Goal: Task Accomplishment & Management: Use online tool/utility

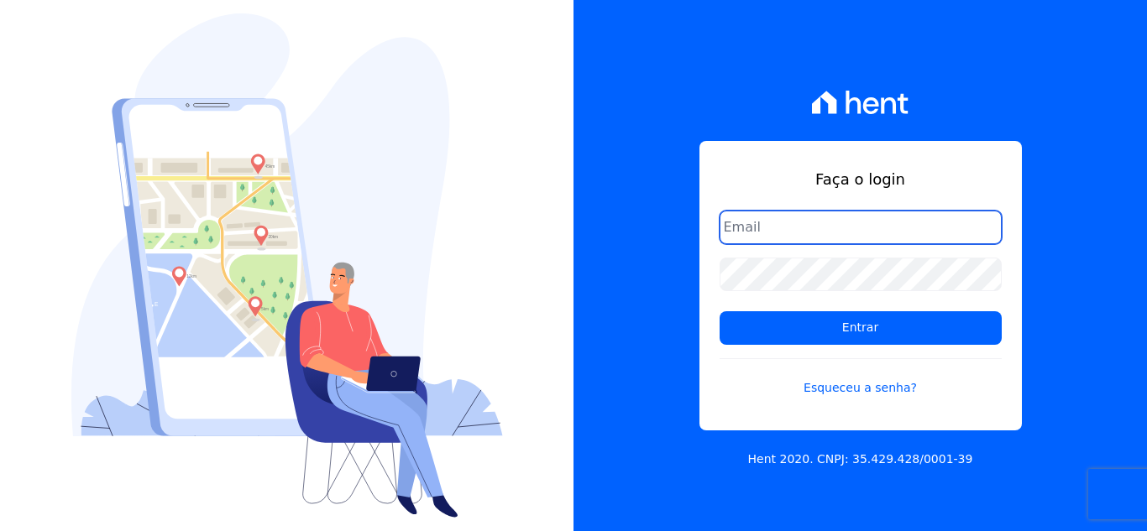
click at [788, 240] on input "email" at bounding box center [861, 228] width 282 height 34
type input "comunicacaojardim@hotmail.com"
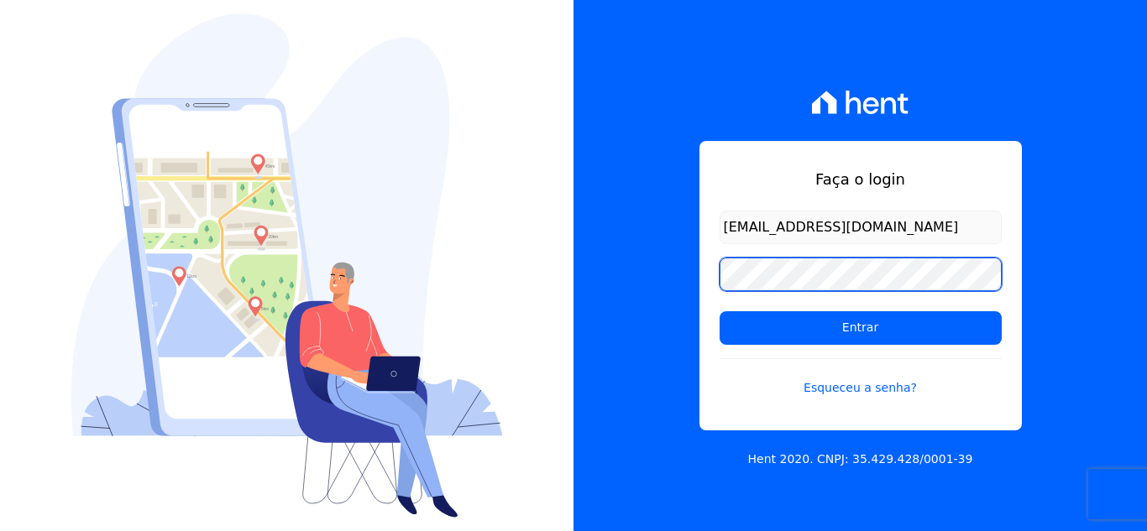
click at [720, 311] on input "Entrar" at bounding box center [861, 328] width 282 height 34
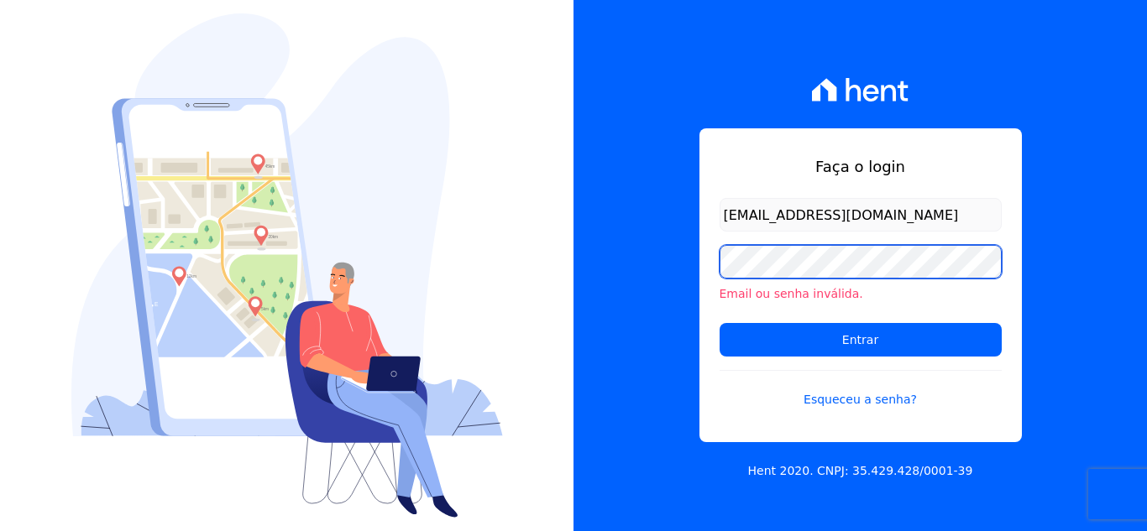
click at [720, 323] on input "Entrar" at bounding box center [861, 340] width 282 height 34
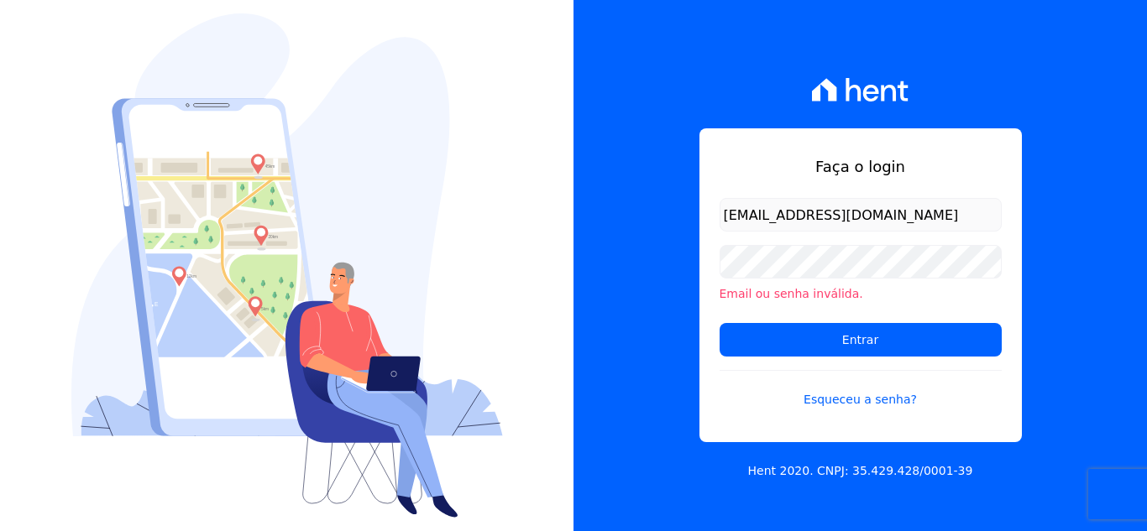
click at [777, 297] on li "Email ou senha inválida." at bounding box center [861, 294] width 282 height 18
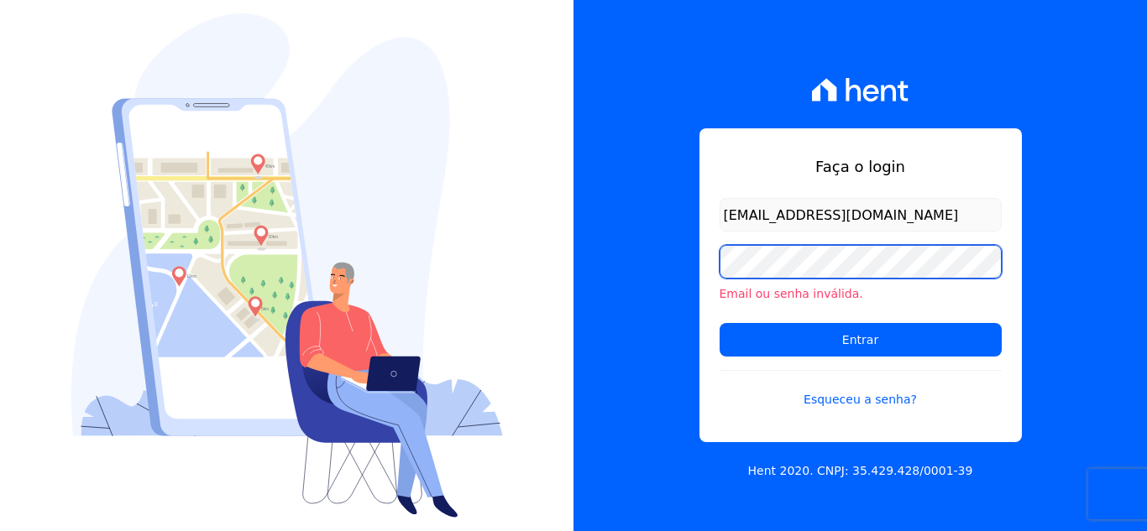
click at [720, 323] on input "Entrar" at bounding box center [861, 340] width 282 height 34
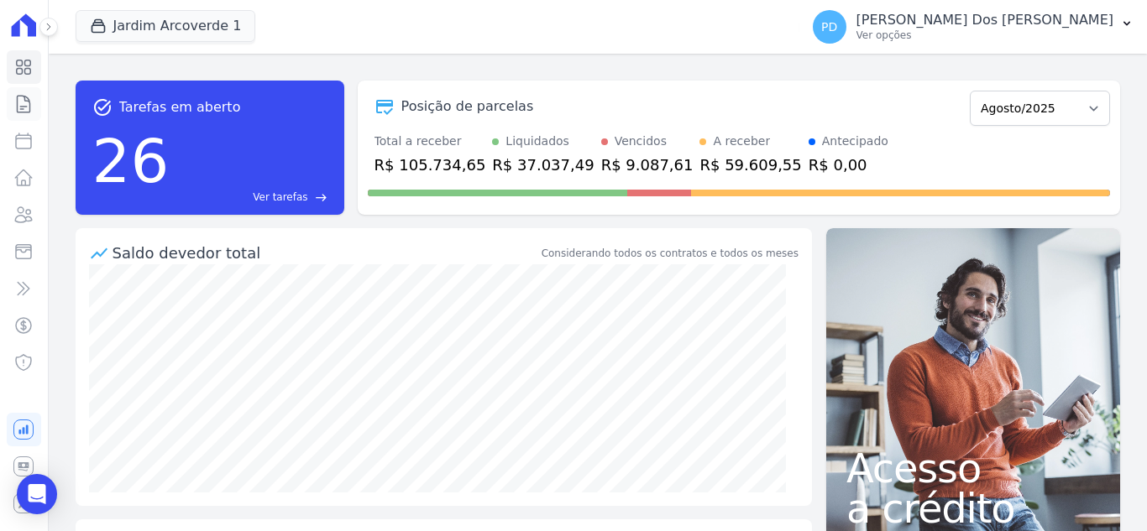
click at [18, 105] on icon at bounding box center [23, 104] width 20 height 20
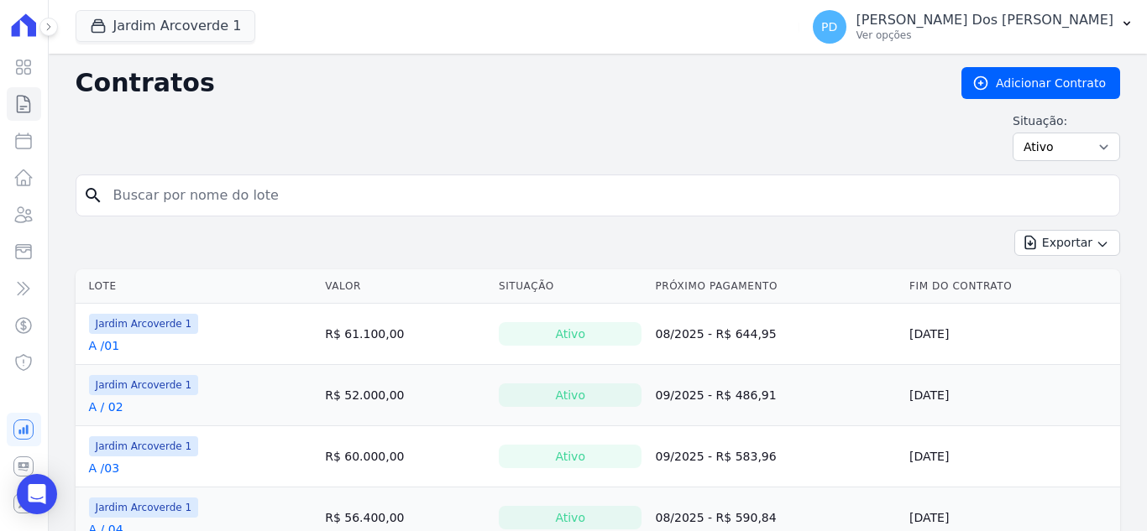
click at [164, 198] on input "search" at bounding box center [607, 196] width 1009 height 34
type input "e / 10"
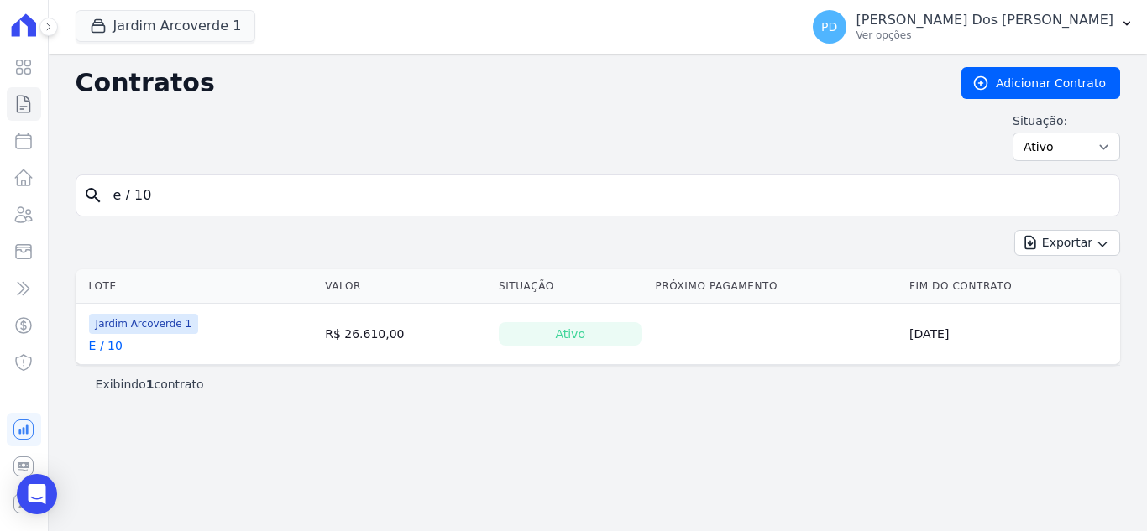
click at [102, 348] on link "E / 10" at bounding box center [106, 346] width 34 height 17
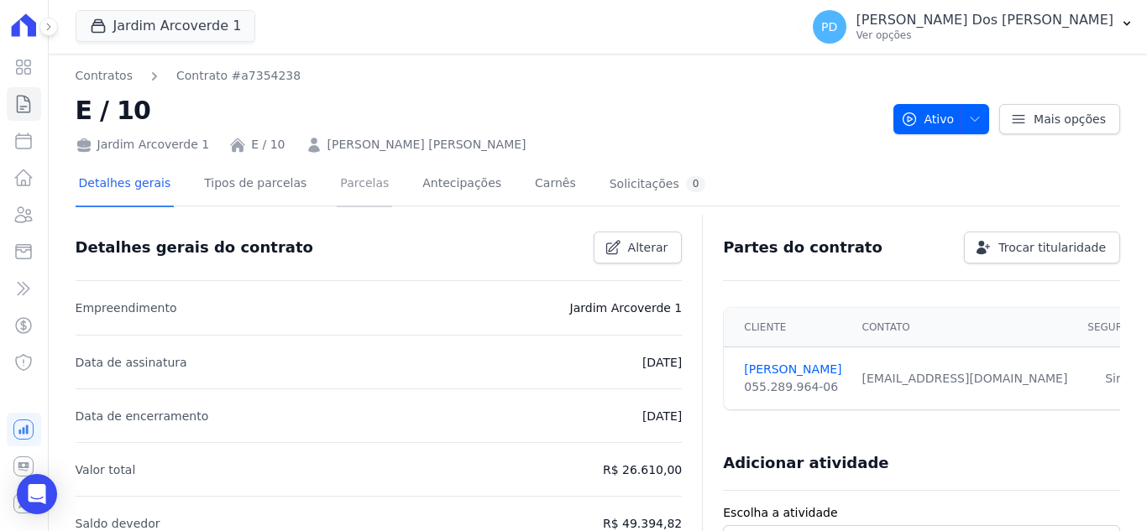
click at [341, 180] on link "Parcelas" at bounding box center [364, 185] width 55 height 44
click at [181, 18] on button "Jardim Arcoverde 1" at bounding box center [166, 26] width 181 height 32
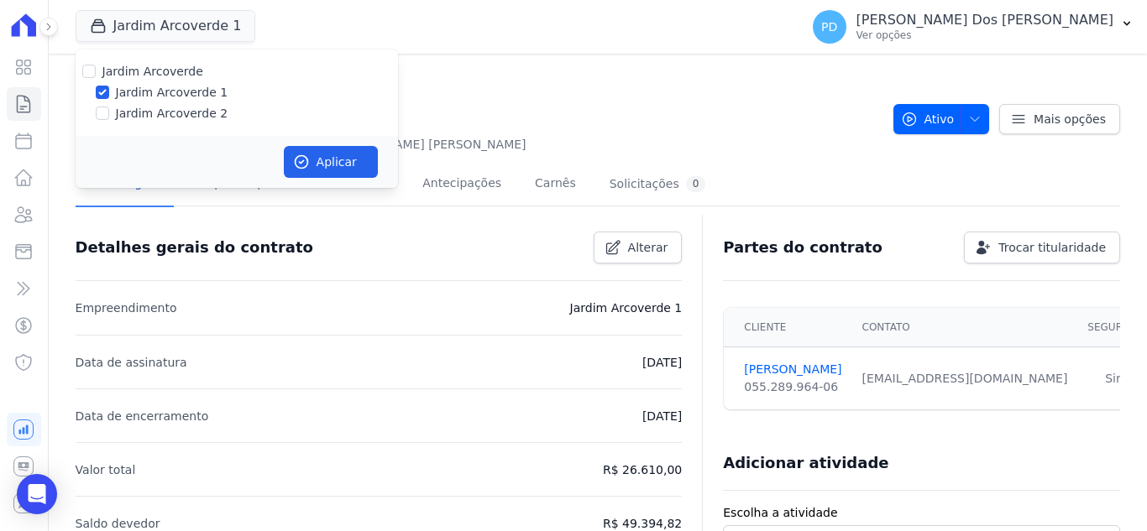
drag, startPoint x: 170, startPoint y: 113, endPoint x: 249, endPoint y: 119, distance: 78.4
click at [170, 113] on label "Jardim Arcoverde 2" at bounding box center [172, 114] width 113 height 18
click at [109, 113] on input "Jardim Arcoverde 2" at bounding box center [102, 113] width 13 height 13
checkbox input "true"
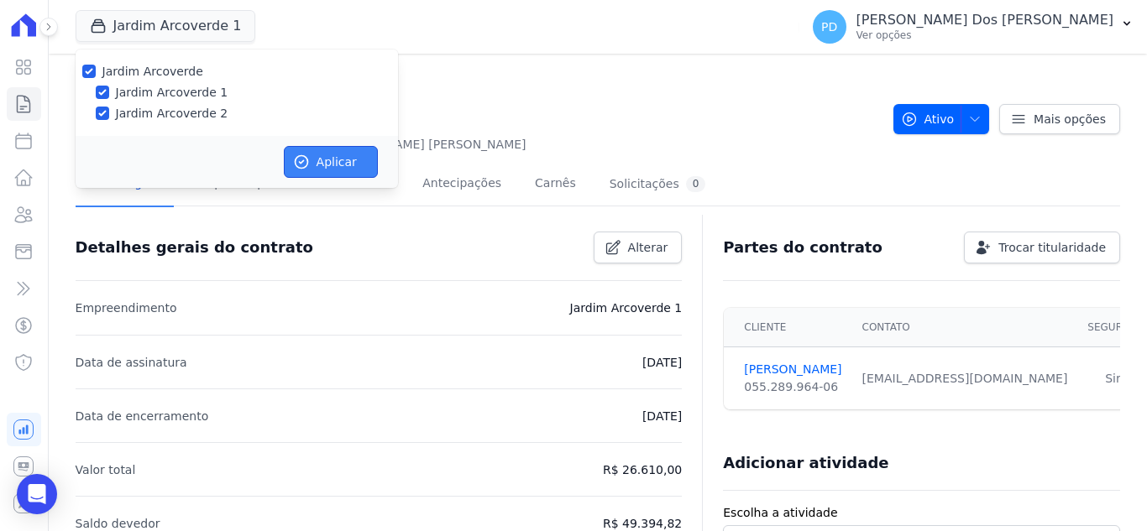
click at [327, 156] on button "Aplicar" at bounding box center [331, 162] width 94 height 32
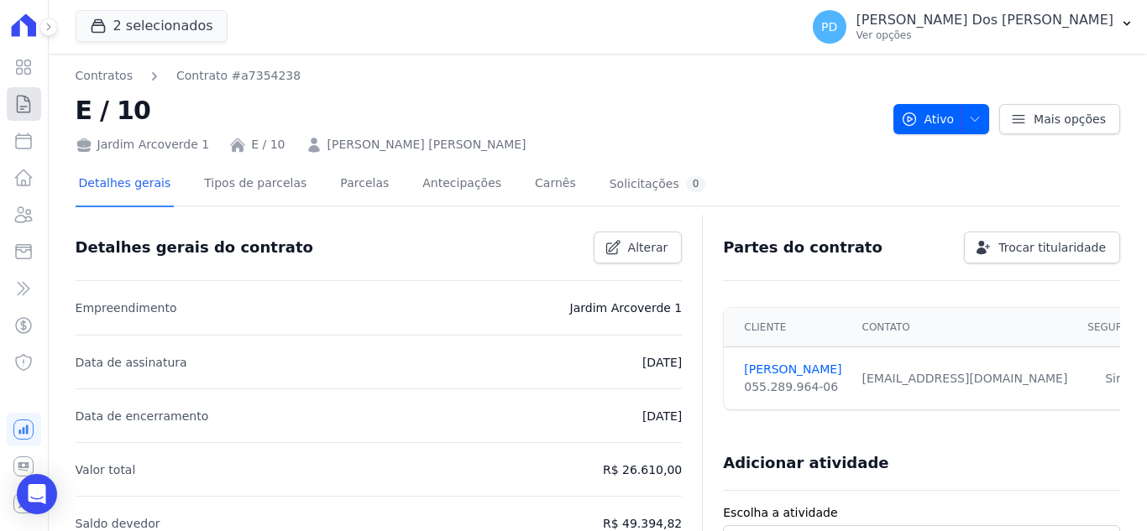
drag, startPoint x: 20, startPoint y: 102, endPoint x: 56, endPoint y: 101, distance: 36.1
click at [23, 102] on icon at bounding box center [23, 104] width 20 height 20
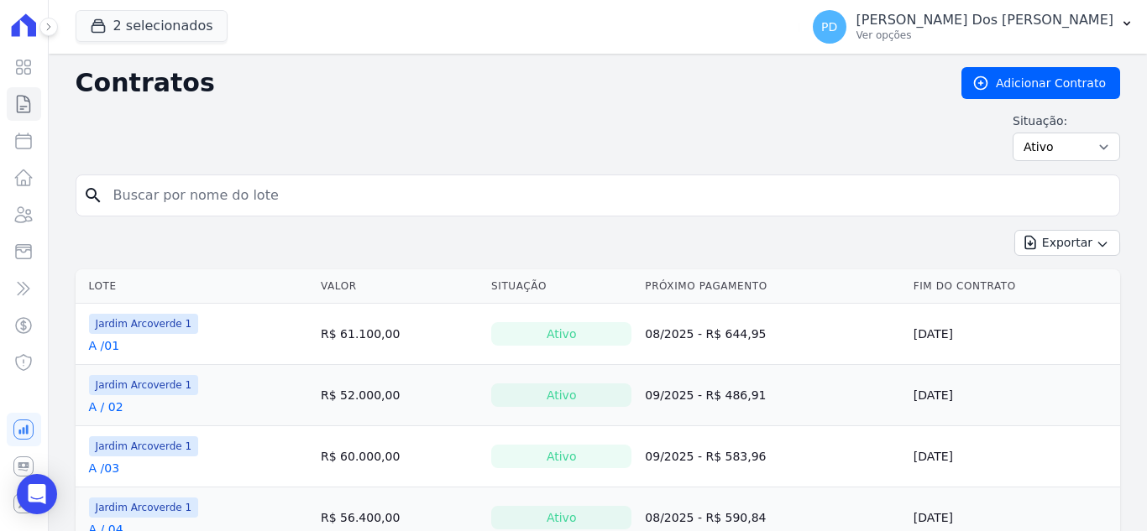
click at [259, 191] on input "search" at bounding box center [607, 196] width 1009 height 34
type input "e / 10"
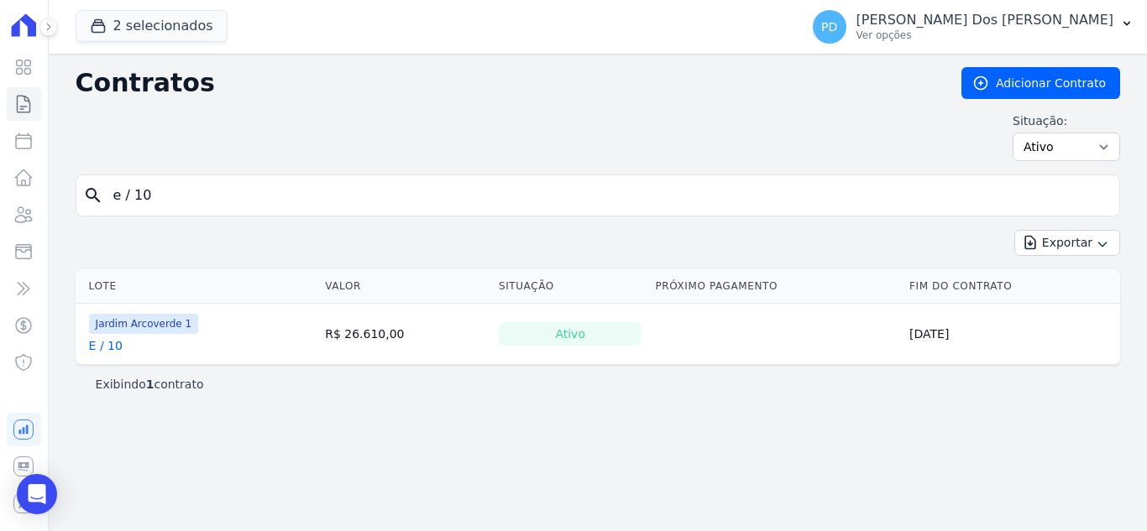
click at [104, 347] on link "E / 10" at bounding box center [106, 346] width 34 height 17
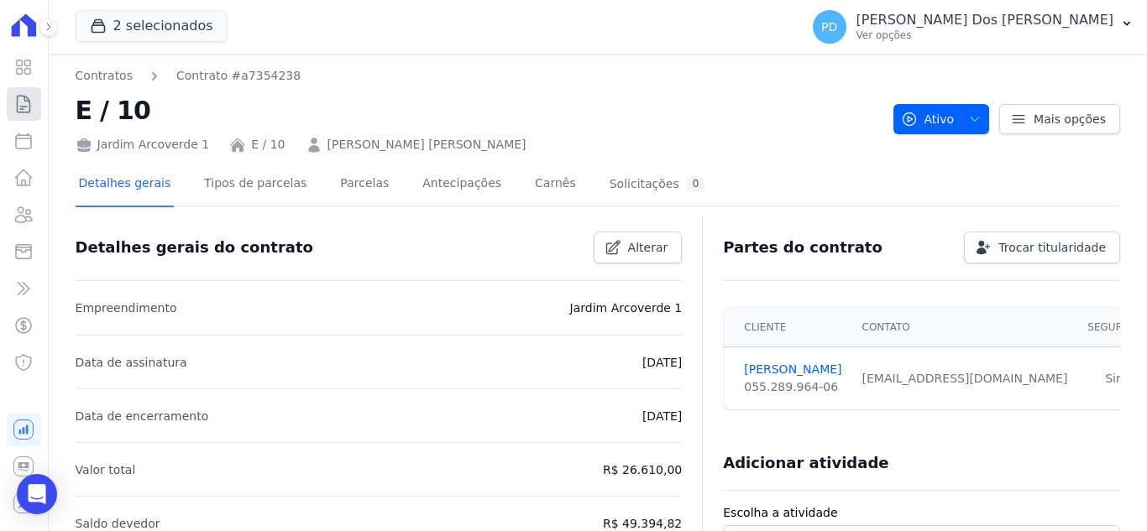
click at [28, 104] on icon at bounding box center [23, 104] width 20 height 20
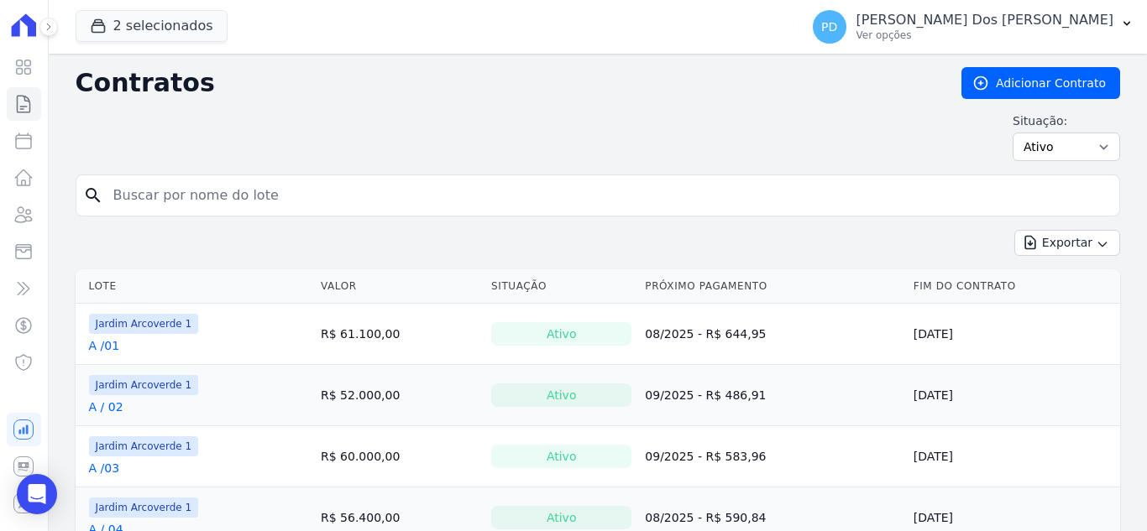
click at [166, 196] on input "search" at bounding box center [607, 196] width 1009 height 34
type input "e / 10"
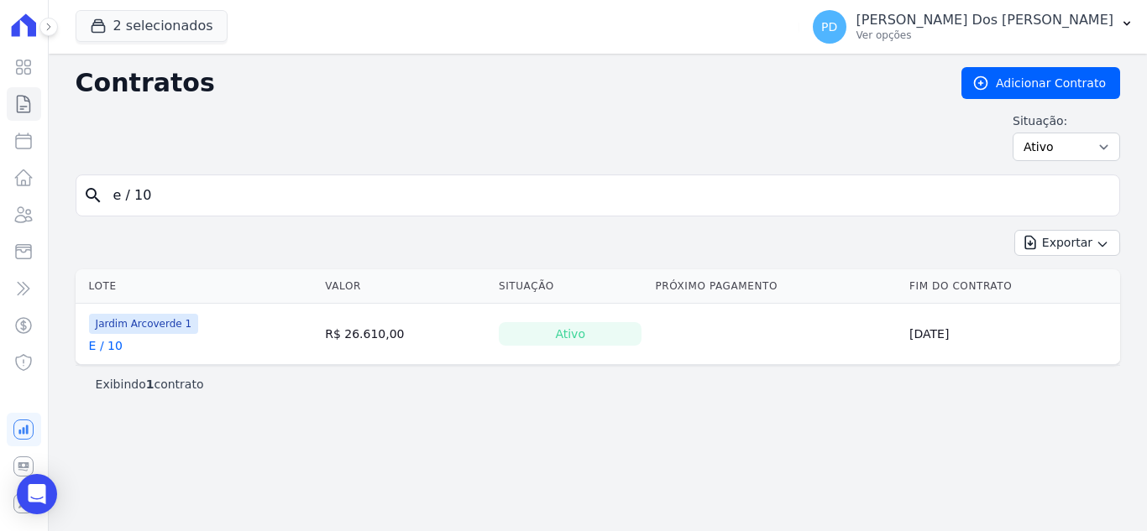
click at [128, 196] on input "e / 10" at bounding box center [607, 196] width 1009 height 34
type input "e /10"
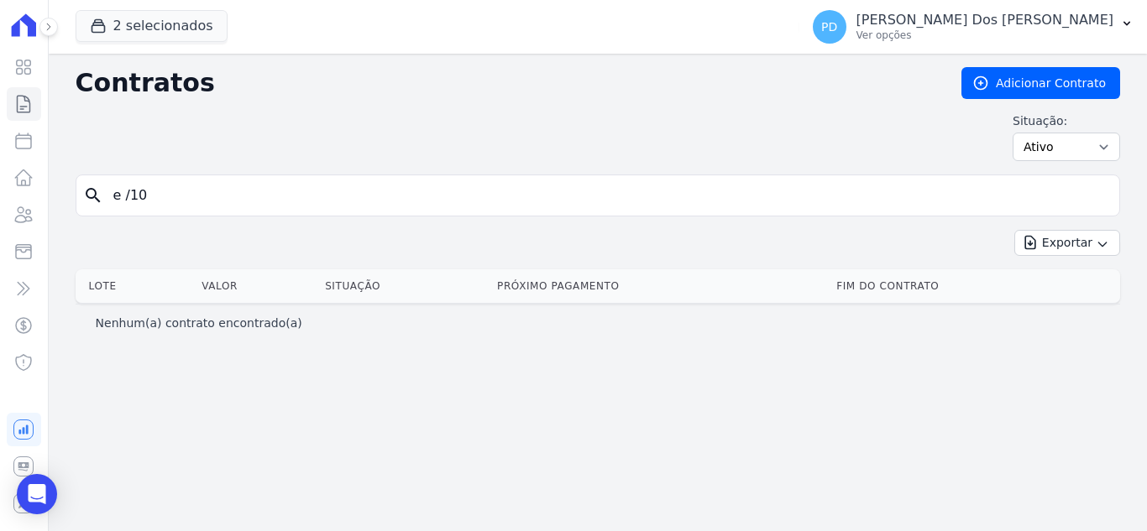
click at [130, 199] on input "e /10" at bounding box center [607, 196] width 1009 height 34
type input "e / 10"
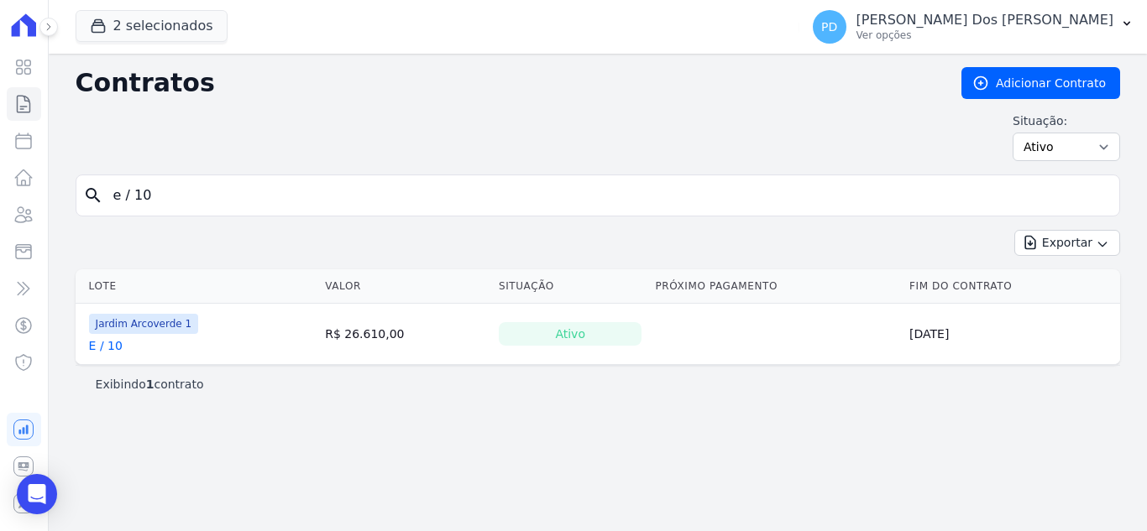
drag, startPoint x: 148, startPoint y: 201, endPoint x: 131, endPoint y: 200, distance: 16.8
click at [131, 200] on input "e / 10" at bounding box center [607, 196] width 1009 height 34
type input "e / 01"
click at [109, 346] on link "E / 01" at bounding box center [106, 346] width 34 height 17
click at [134, 191] on input "e / 01" at bounding box center [607, 196] width 1009 height 34
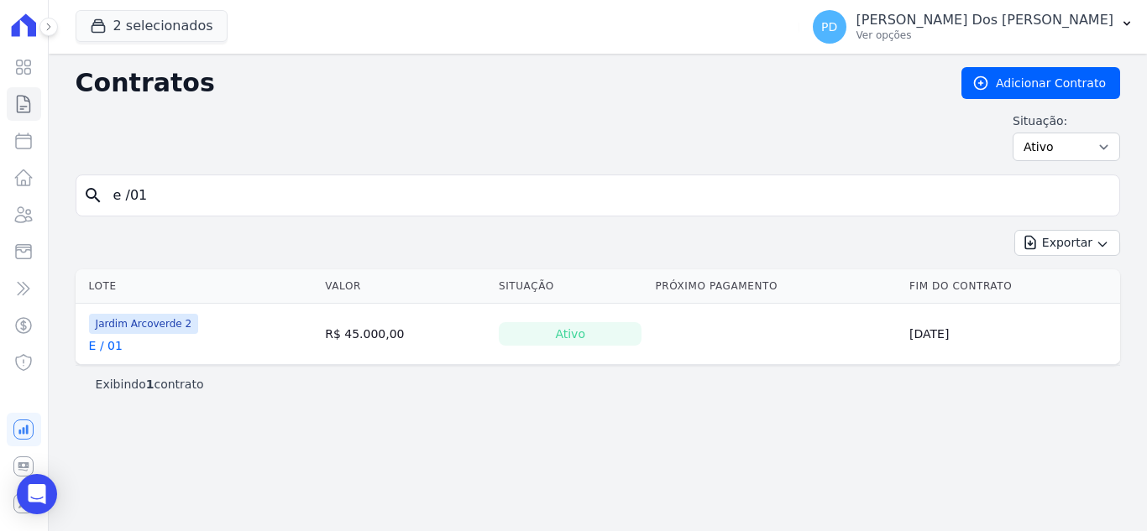
type input "e /01"
click at [107, 343] on link "E /01" at bounding box center [104, 346] width 30 height 17
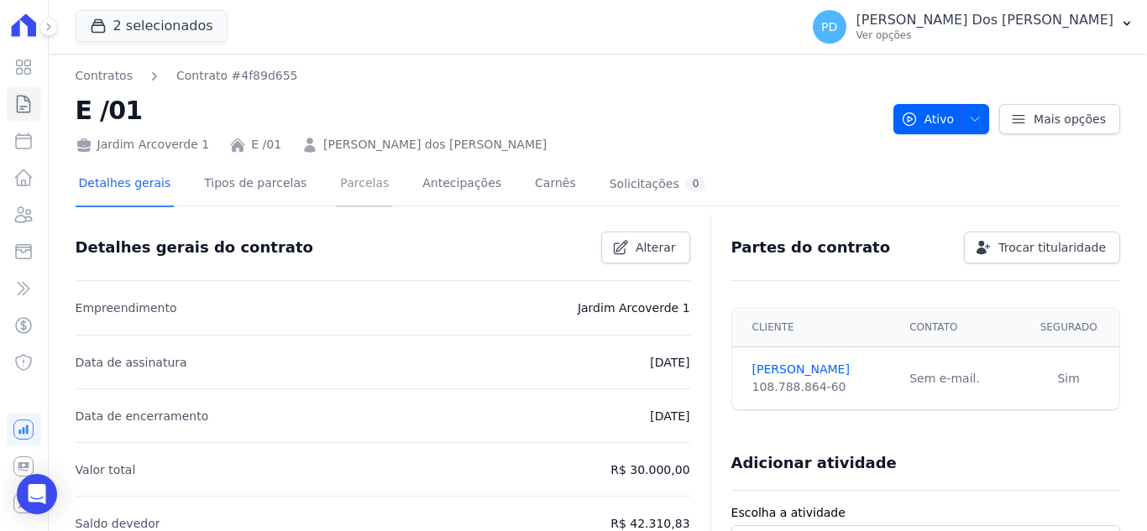
click at [337, 186] on link "Parcelas" at bounding box center [364, 185] width 55 height 44
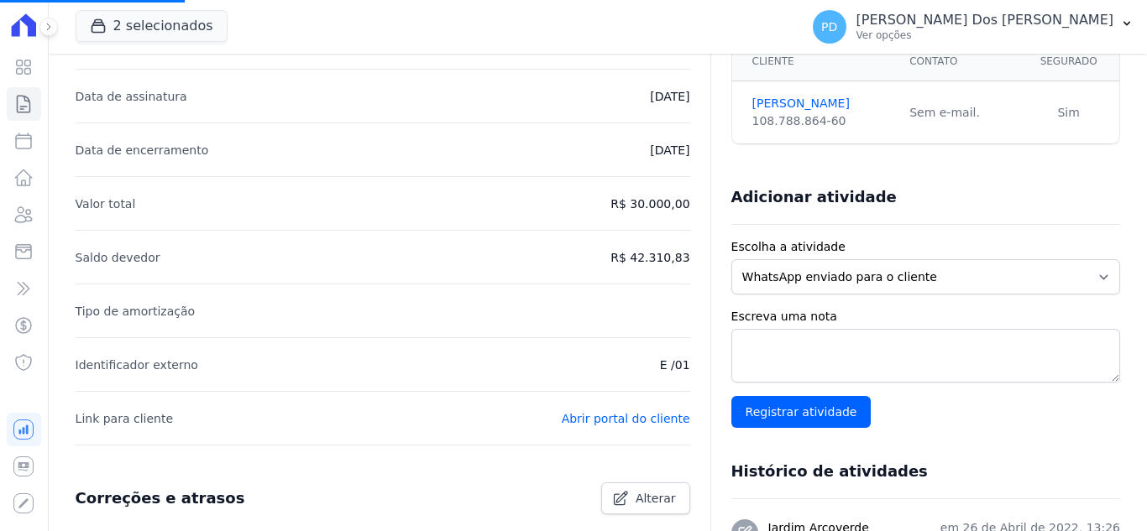
scroll to position [336, 0]
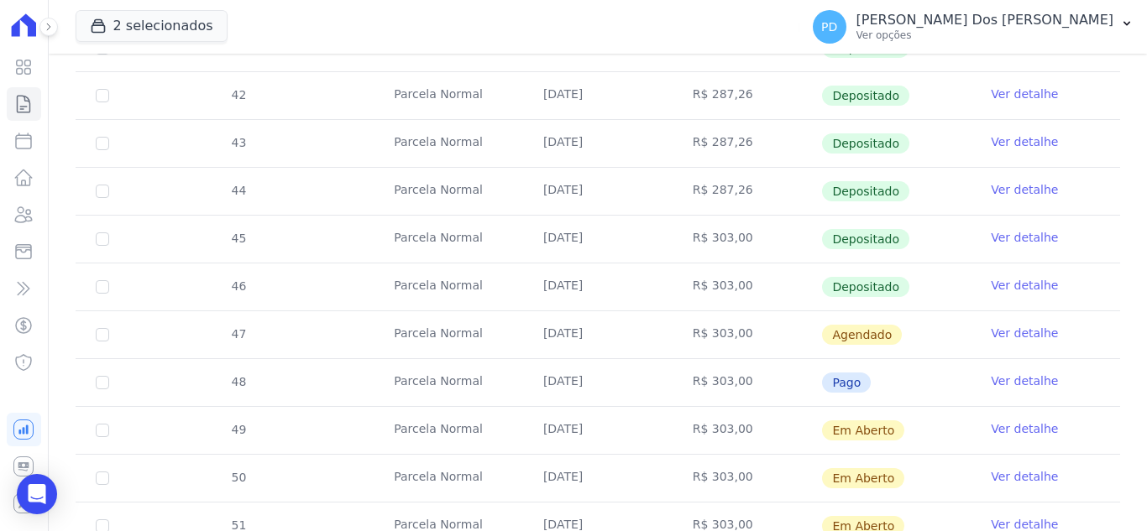
scroll to position [504, 0]
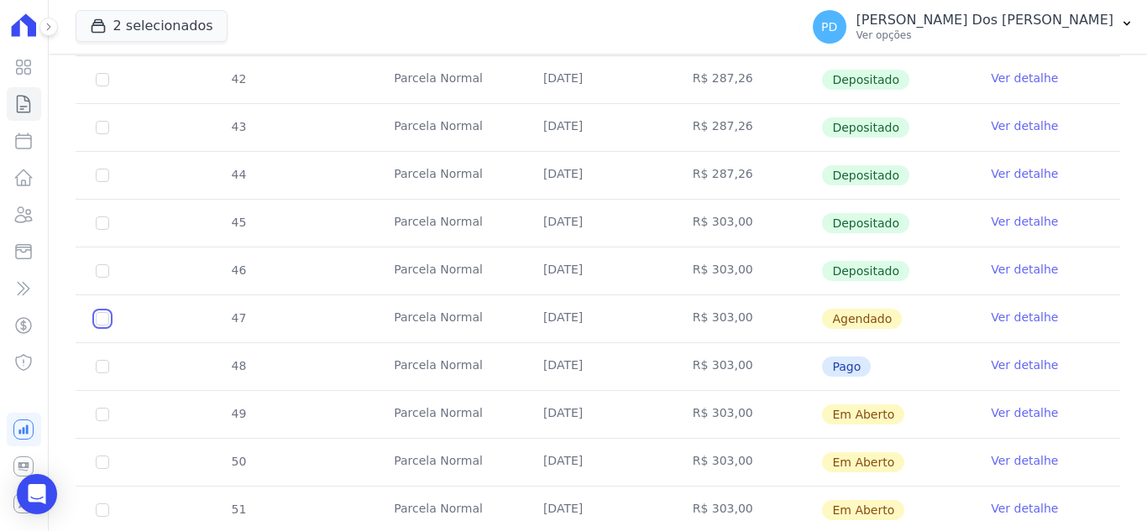
click at [101, 317] on input "checkbox" at bounding box center [102, 318] width 13 height 13
checkbox input "true"
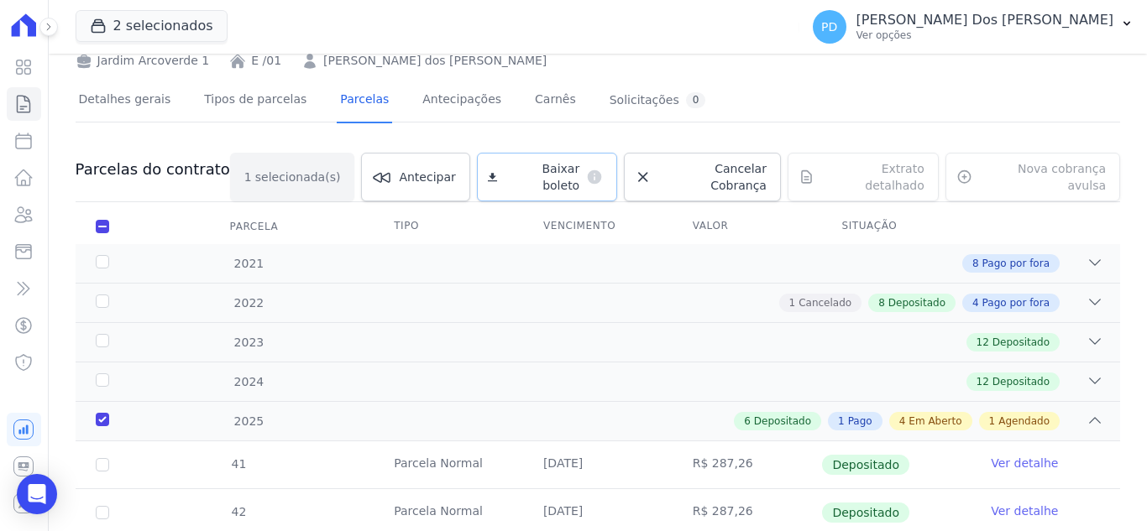
scroll to position [0, 0]
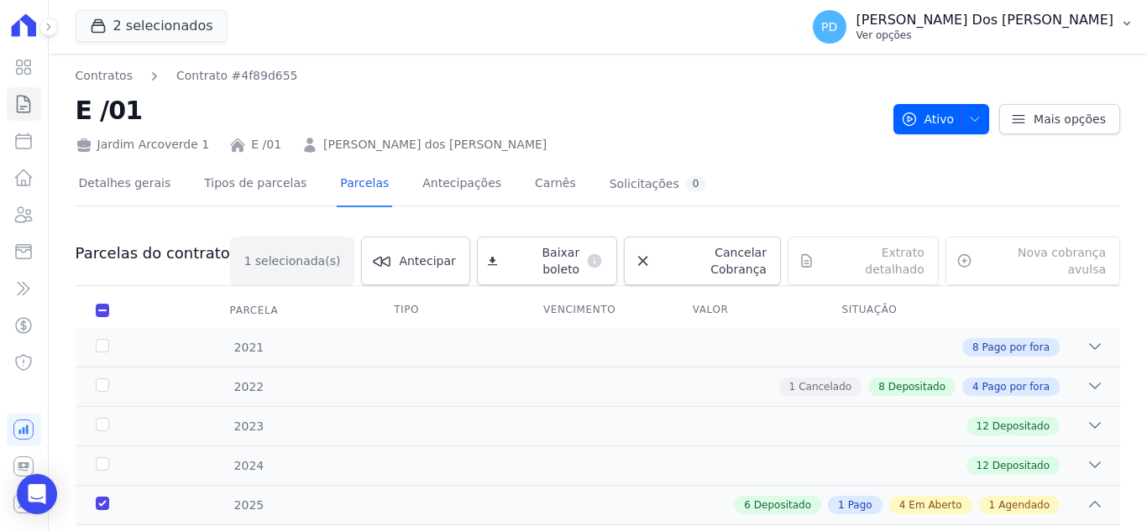
click at [1127, 25] on icon "button" at bounding box center [1126, 24] width 7 height 4
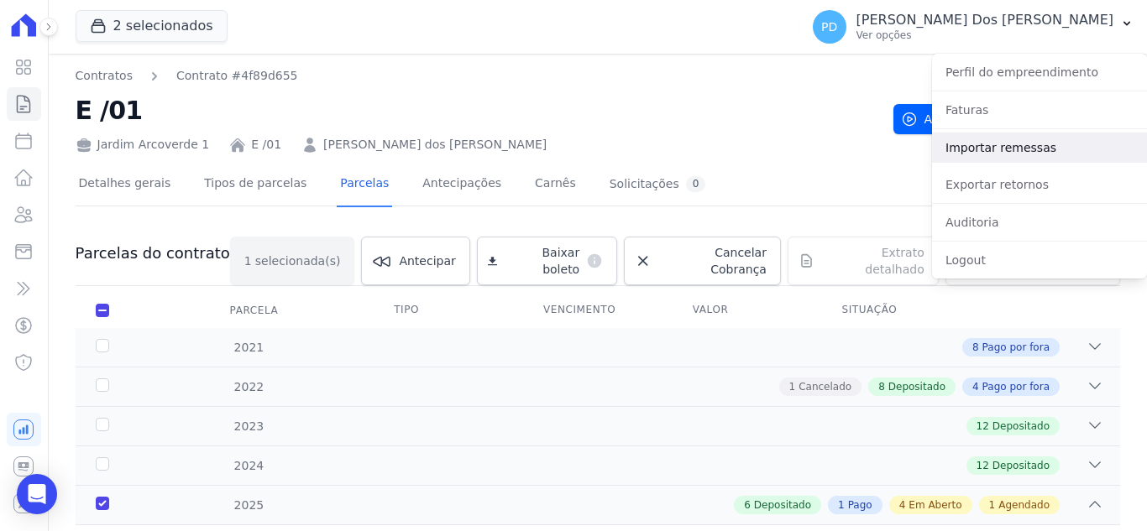
click at [1005, 151] on link "Importar remessas" at bounding box center [1039, 148] width 215 height 30
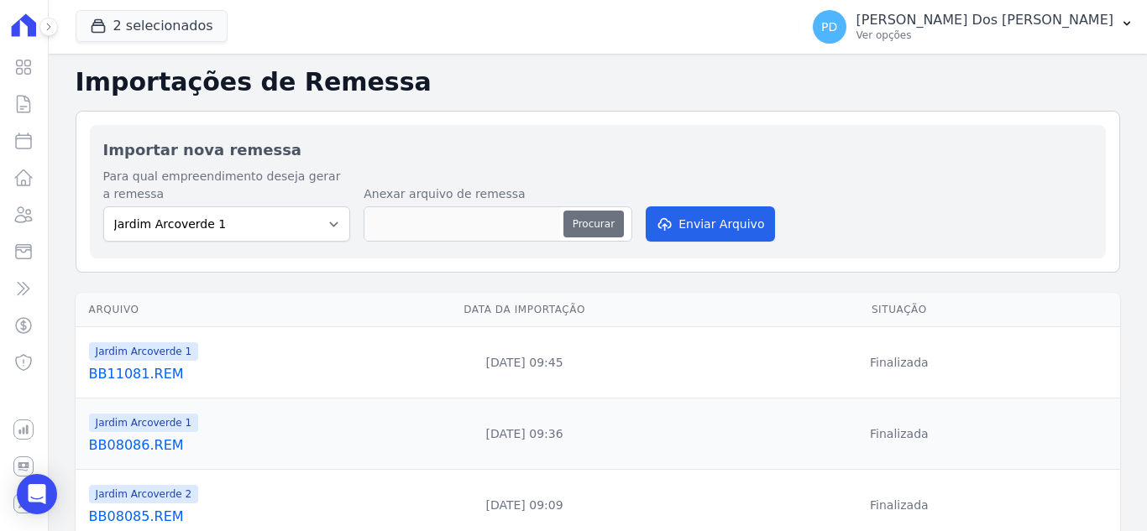
click at [603, 227] on button "Procurar" at bounding box center [593, 224] width 60 height 27
type input "BB13081.REM"
click at [693, 224] on button "Enviar Arquivo" at bounding box center [710, 224] width 129 height 35
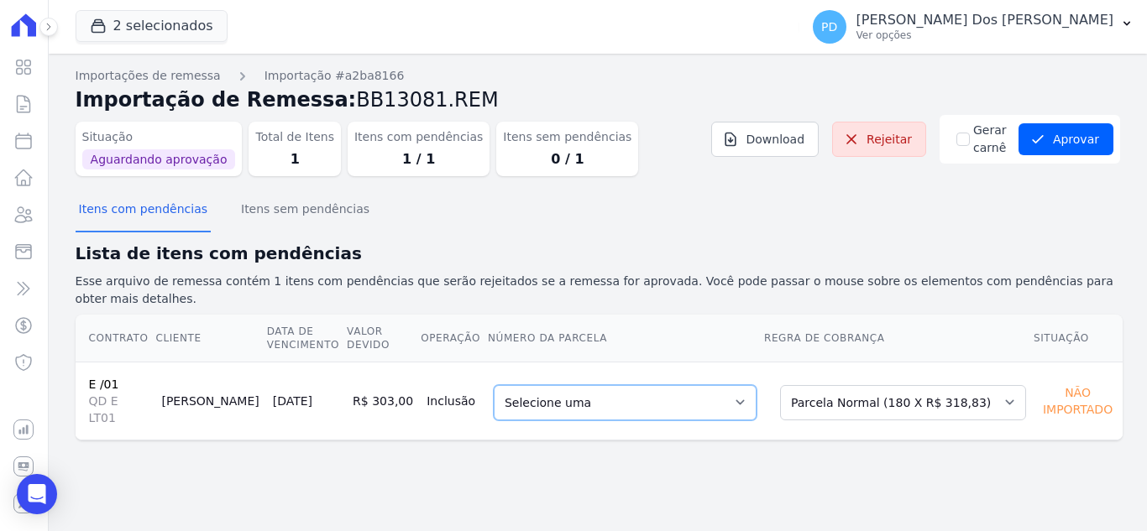
click at [653, 385] on select "Selecione uma 47 - [DATE] - R$ 303,00 - Agendado 57 - [DATE] - R$ 318,83 - Agen…" at bounding box center [625, 402] width 263 height 35
click at [626, 424] on div "Importações de remessa Importação #a2ba8166 Importação de Remessa: BB13081.REM …" at bounding box center [598, 267] width 1044 height 400
click at [863, 385] on select "Selecione uma Nova Parcela Avulsa Parcela Avulsa Existente Parcela Normal (180 …" at bounding box center [903, 402] width 246 height 35
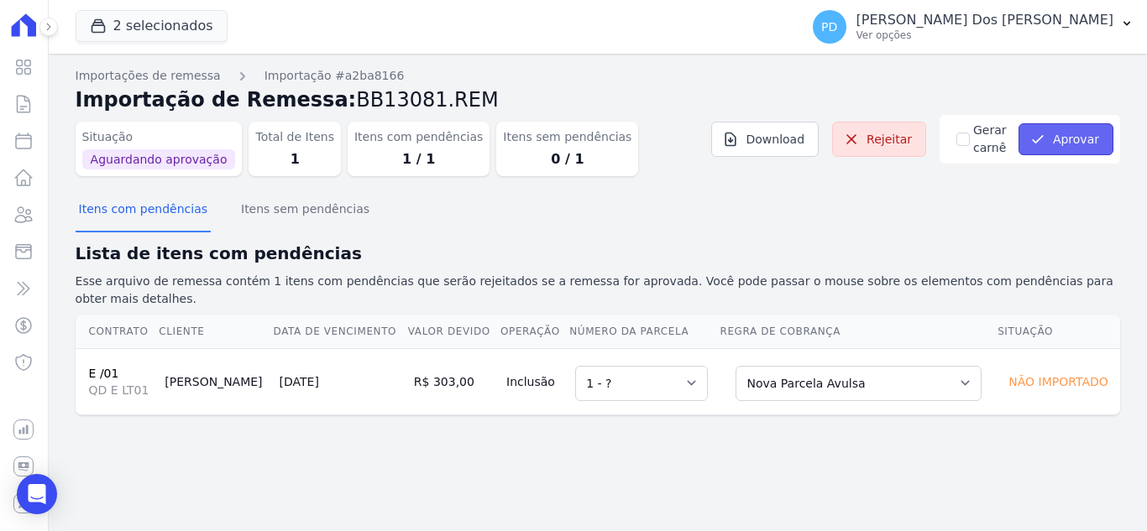
click at [1073, 140] on button "Aprovar" at bounding box center [1065, 139] width 95 height 32
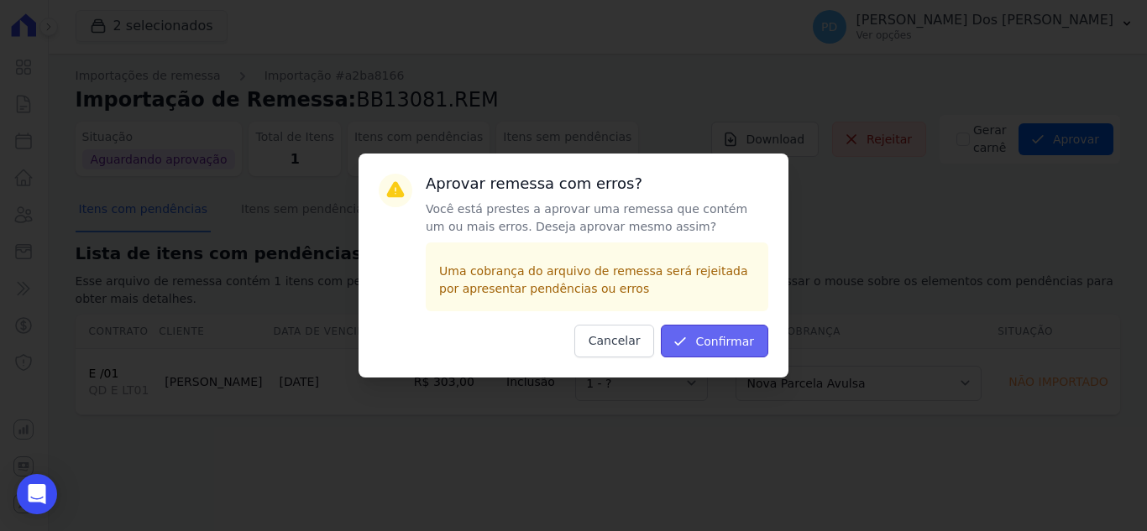
click at [718, 343] on button "Confirmar" at bounding box center [714, 341] width 107 height 33
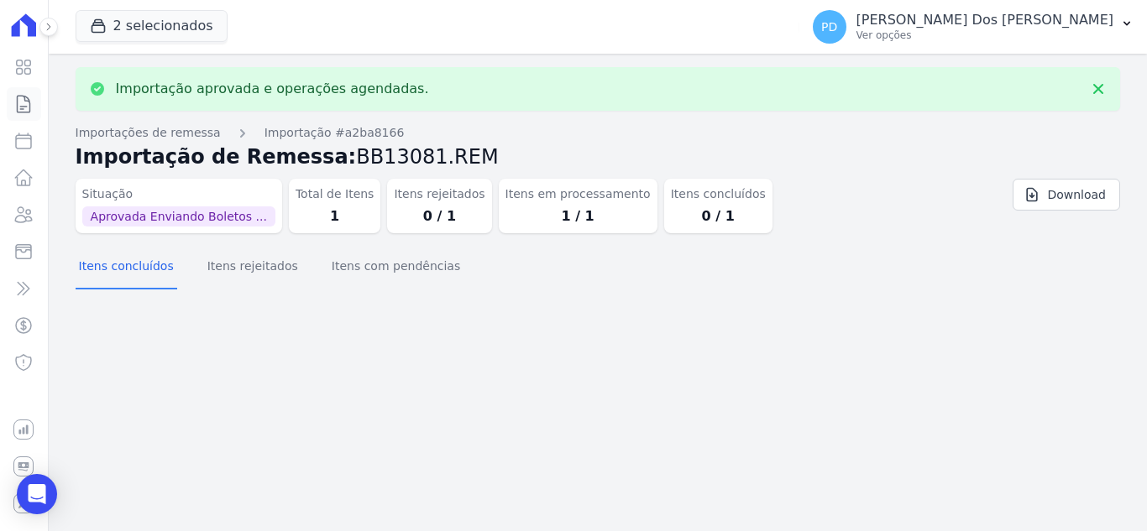
click at [22, 107] on icon at bounding box center [23, 104] width 20 height 20
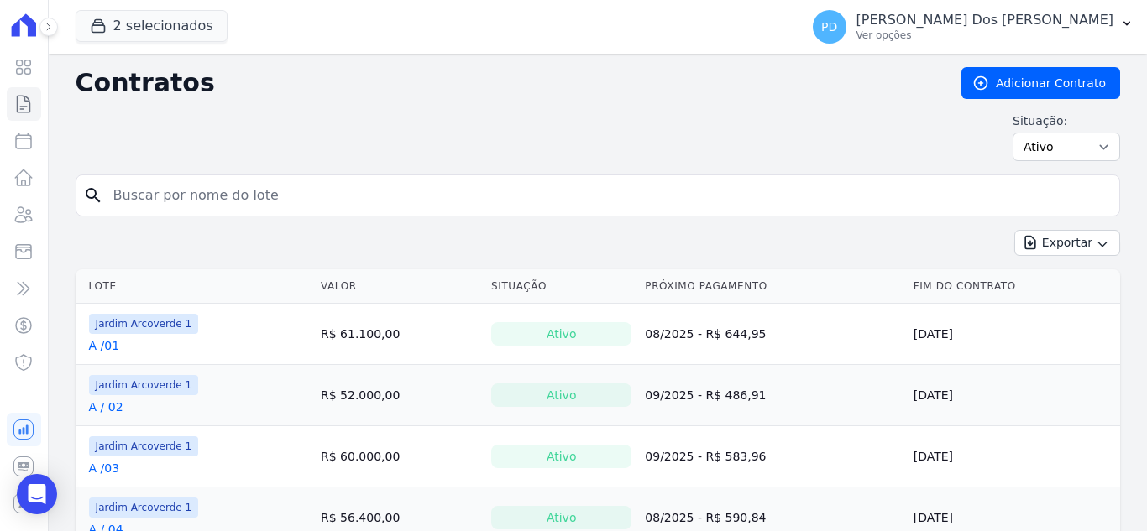
click at [253, 204] on input "search" at bounding box center [607, 196] width 1009 height 34
type input "e / 01"
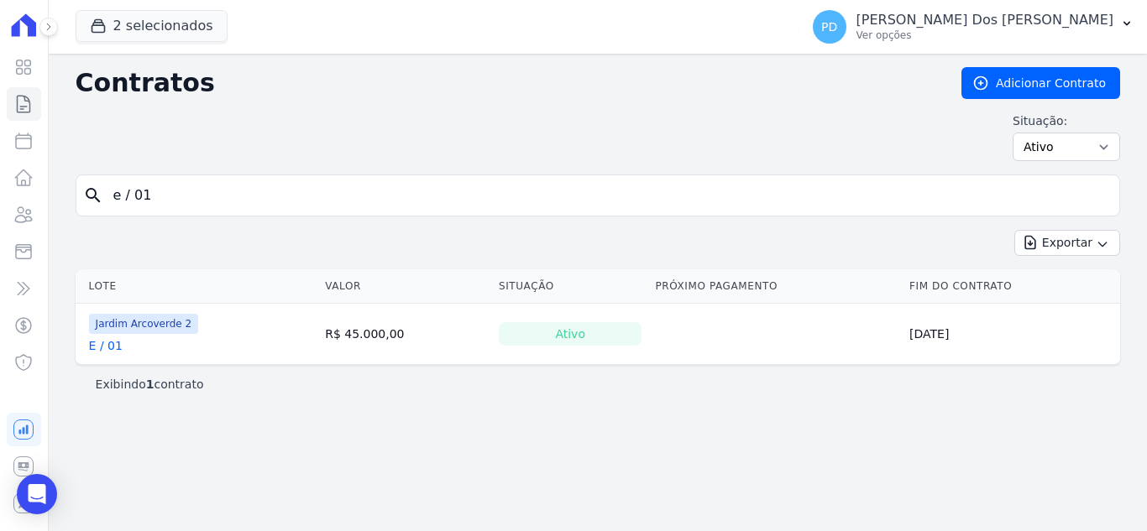
click at [133, 185] on input "e / 01" at bounding box center [607, 196] width 1009 height 34
type input "e /01"
click at [103, 347] on link "E /01" at bounding box center [104, 346] width 30 height 17
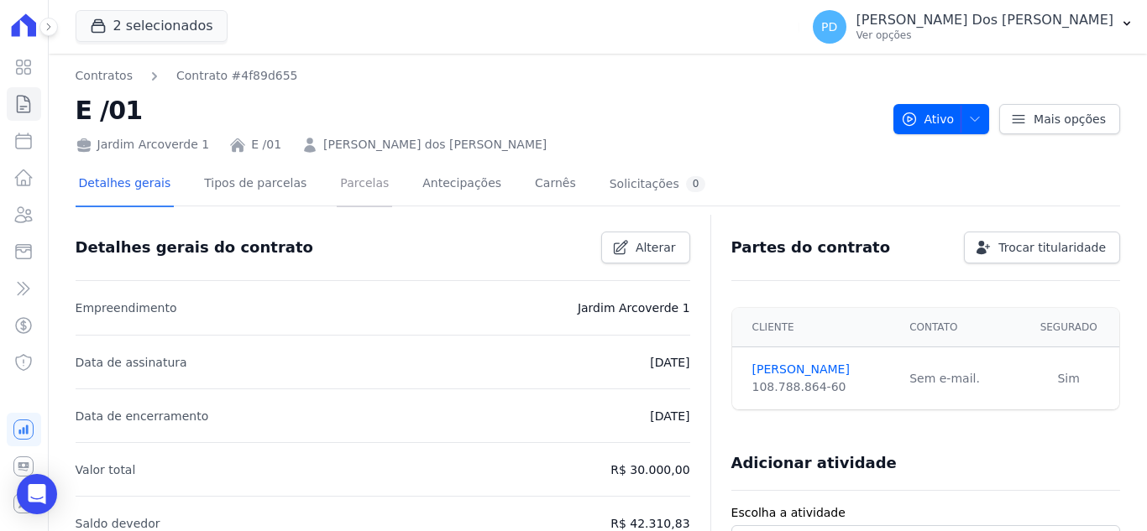
click at [342, 184] on link "Parcelas" at bounding box center [364, 185] width 55 height 44
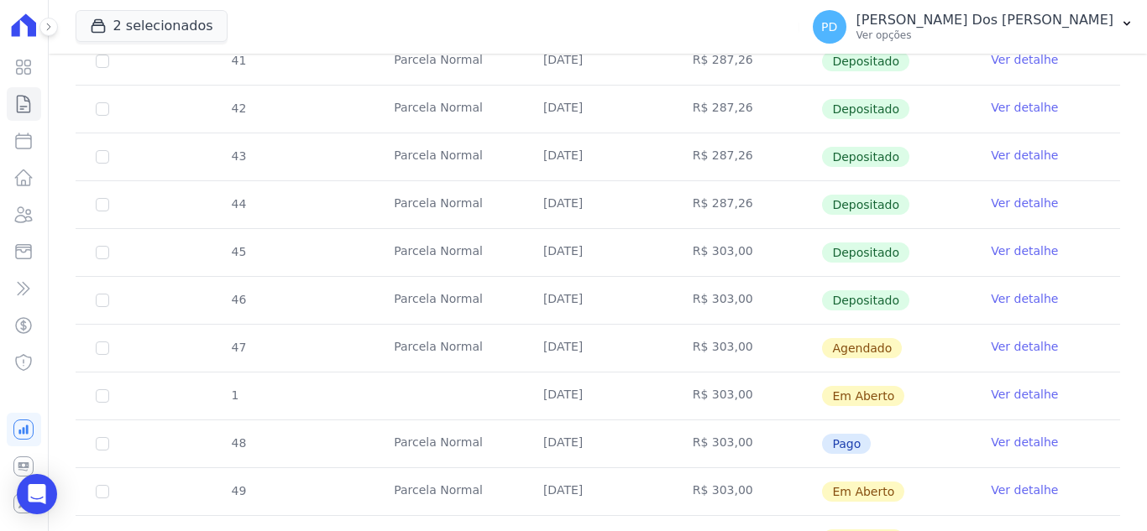
scroll to position [504, 0]
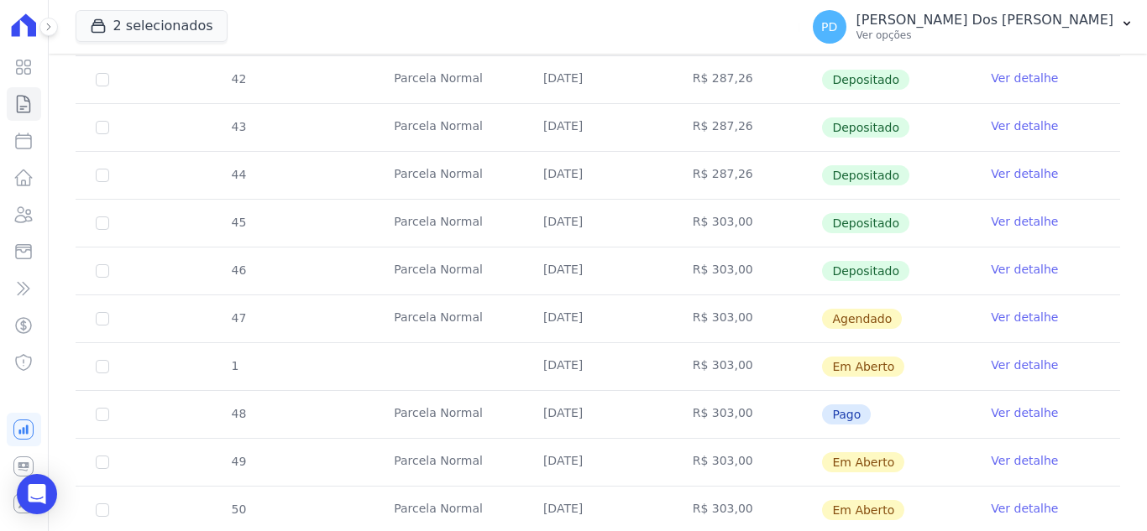
click at [1009, 363] on link "Ver detalhe" at bounding box center [1024, 365] width 67 height 17
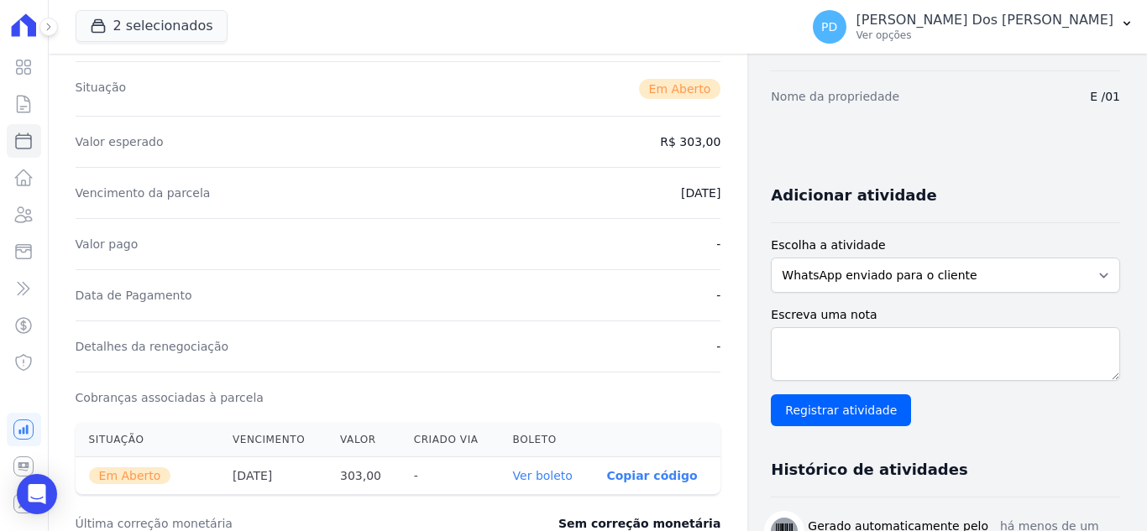
scroll to position [588, 0]
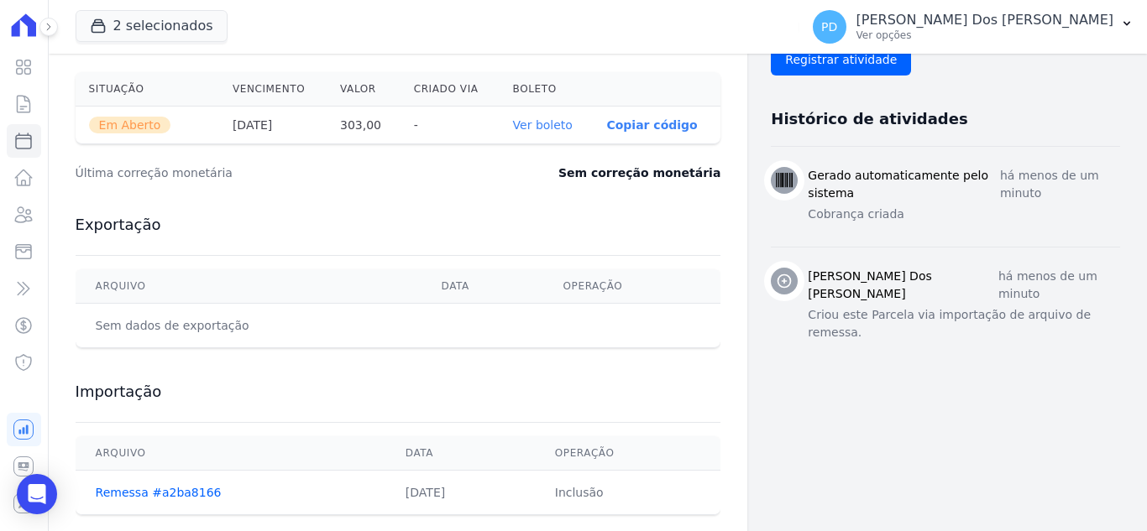
click at [542, 128] on link "Ver boleto" at bounding box center [543, 124] width 60 height 13
